Goal: Register for event/course

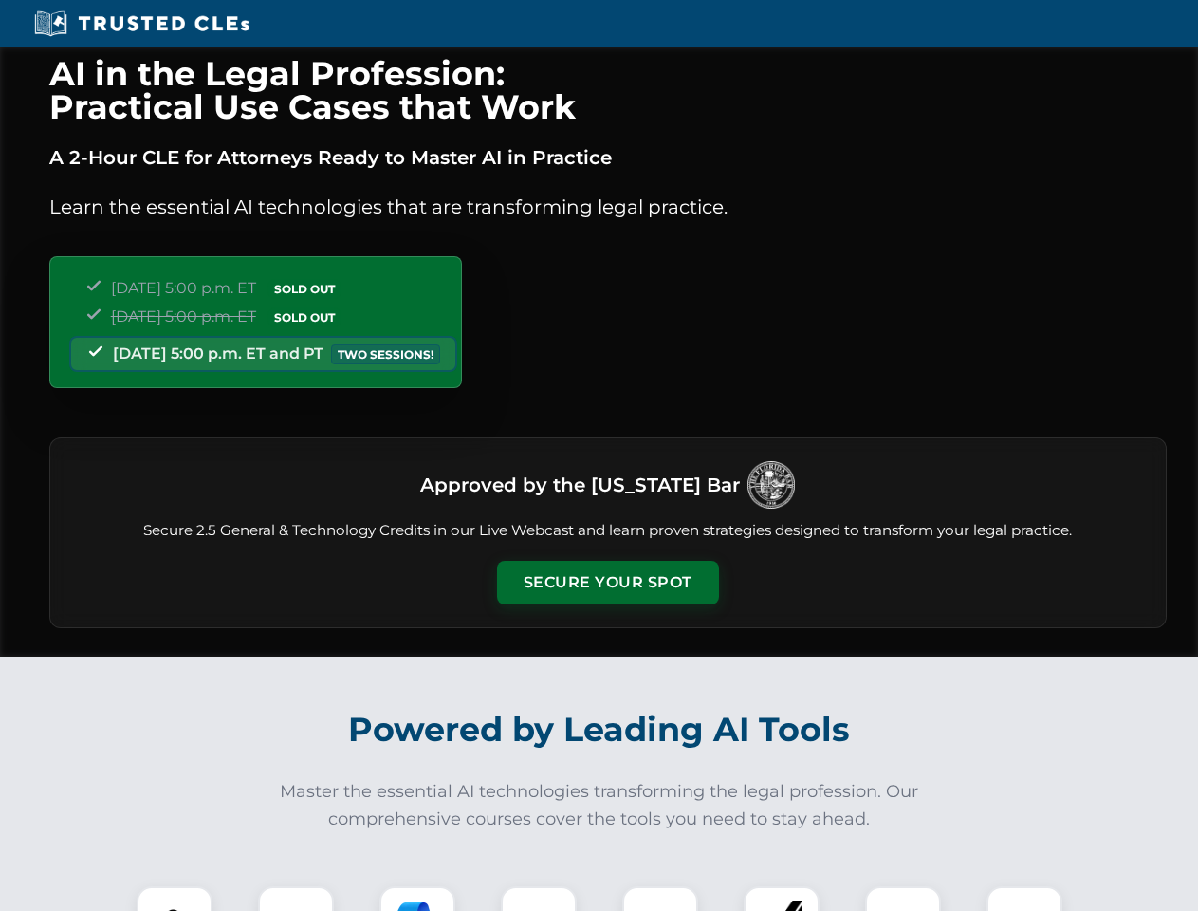
click at [607, 582] on button "Secure Your Spot" at bounding box center [608, 583] width 222 height 44
click at [175, 898] on img at bounding box center [174, 923] width 55 height 55
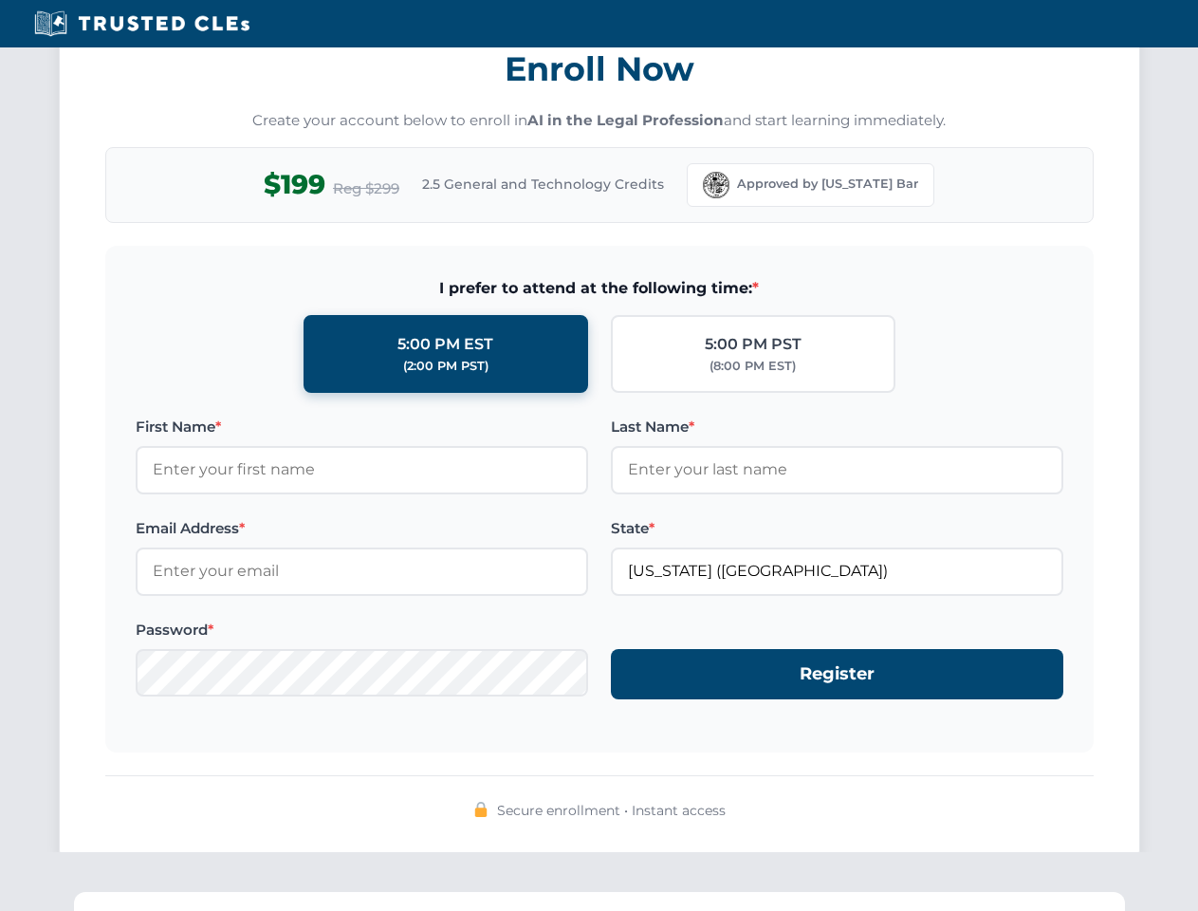
scroll to position [1862, 0]
